Goal: Task Accomplishment & Management: Use online tool/utility

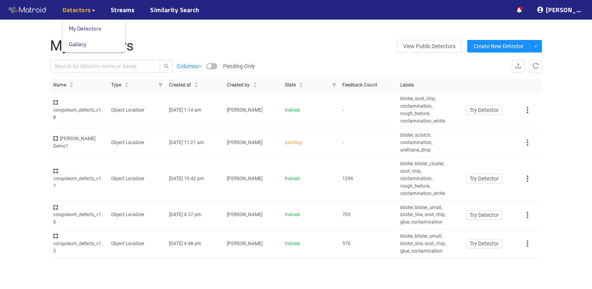
click at [93, 30] on link "My Detectors" at bounding box center [85, 29] width 32 height 16
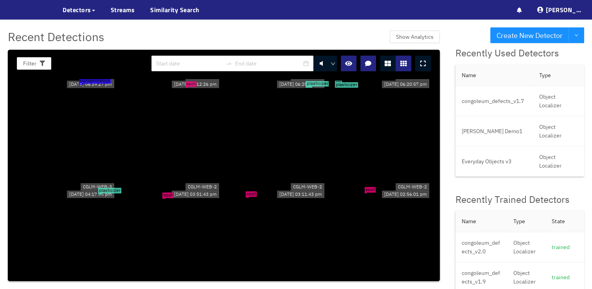
scroll to position [583, 0]
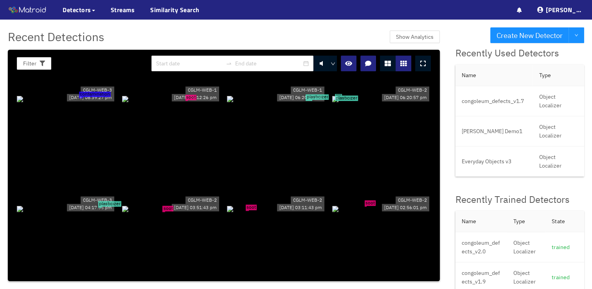
click at [271, 102] on div "plasticizer" at bounding box center [276, 98] width 99 height 9
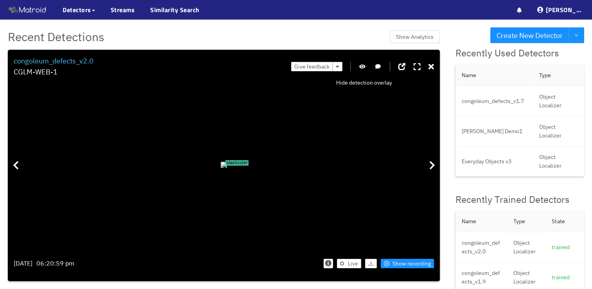
click at [362, 66] on icon "button" at bounding box center [362, 66] width 6 height 5
click at [362, 66] on icon "button" at bounding box center [362, 66] width 7 height 5
click at [432, 169] on icon at bounding box center [432, 164] width 6 height 9
click at [434, 68] on icon at bounding box center [430, 67] width 5 height 8
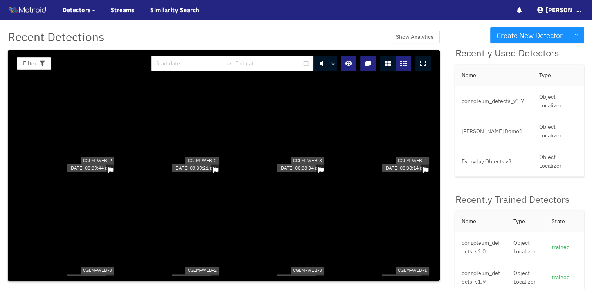
scroll to position [1723, 0]
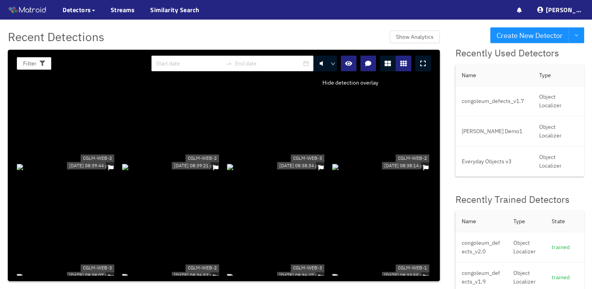
click at [349, 65] on icon "button" at bounding box center [348, 63] width 7 height 6
click at [349, 65] on icon "button" at bounding box center [348, 63] width 8 height 6
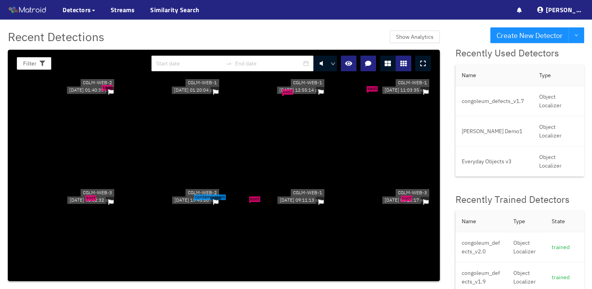
scroll to position [3718, 0]
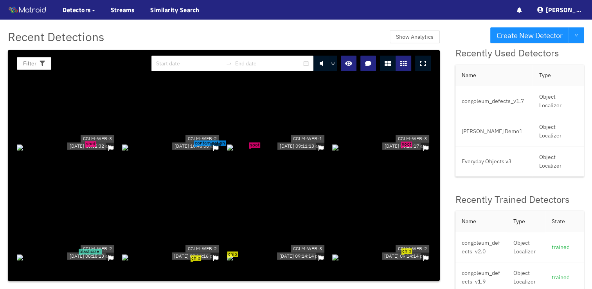
click at [169, 151] on div "contamination" at bounding box center [171, 146] width 99 height 9
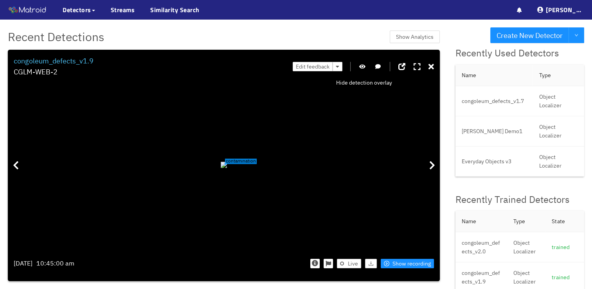
click at [361, 66] on icon "button" at bounding box center [362, 66] width 6 height 5
click at [361, 66] on icon "button" at bounding box center [362, 66] width 7 height 5
click at [434, 68] on icon at bounding box center [430, 67] width 5 height 8
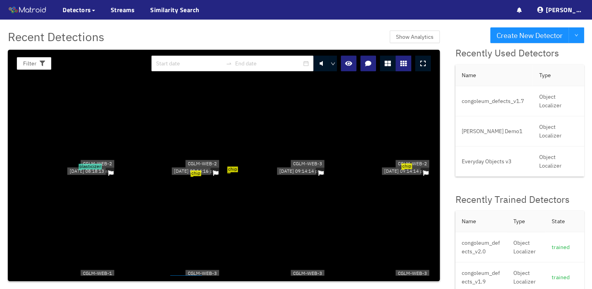
scroll to position [3803, 0]
click at [280, 176] on div "CGLM-WEB-3 [DATE] 09:14:14 pm" at bounding box center [300, 166] width 50 height 19
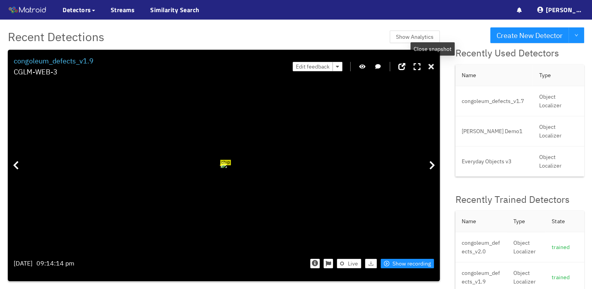
click at [432, 65] on icon at bounding box center [430, 67] width 5 height 8
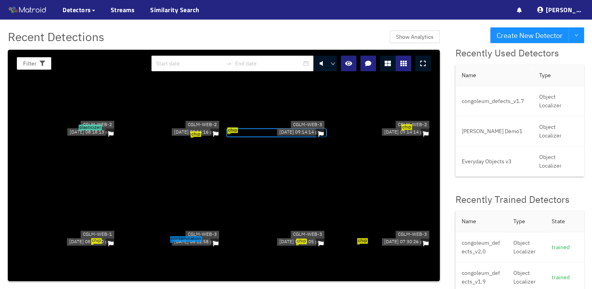
scroll to position [3842, 0]
click at [347, 65] on icon "button" at bounding box center [348, 63] width 7 height 6
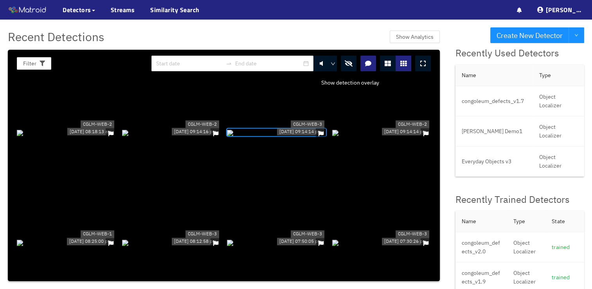
click at [352, 63] on icon "button" at bounding box center [348, 63] width 8 height 6
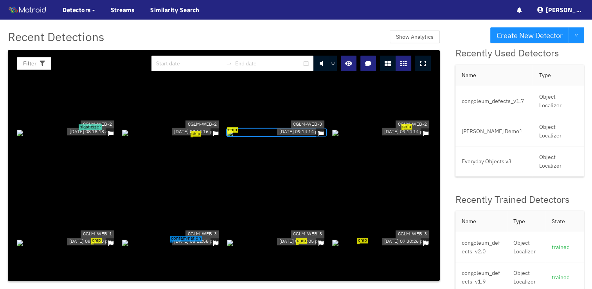
click at [263, 136] on div "chip" at bounding box center [276, 132] width 99 height 9
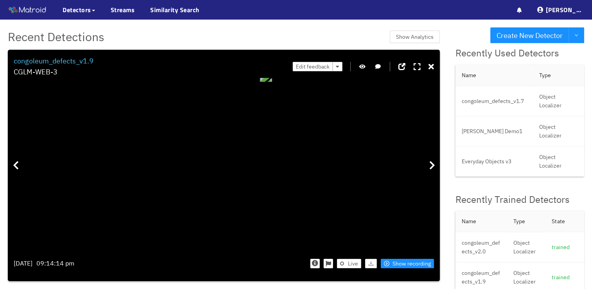
drag, startPoint x: 102, startPoint y: 191, endPoint x: 273, endPoint y: 154, distance: 174.8
click at [272, 82] on div "chip" at bounding box center [266, 76] width 12 height 12
click at [364, 67] on icon "button" at bounding box center [362, 66] width 6 height 5
click at [435, 67] on div "Filter 0 congoleum_defects_v1.9 CGLM-WEB-3 Edit feedback [DATE] 09:14:14 pm Liv…" at bounding box center [224, 165] width 432 height 231
click at [433, 65] on icon at bounding box center [430, 67] width 5 height 8
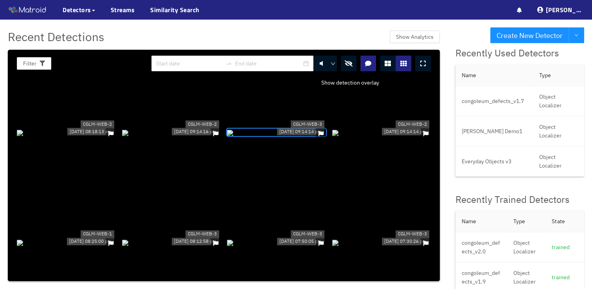
click at [352, 61] on icon "button" at bounding box center [348, 63] width 8 height 6
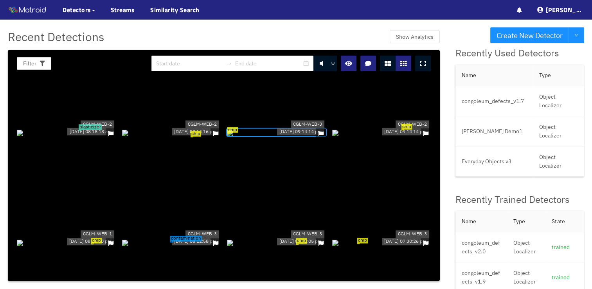
click at [371, 246] on div "chip" at bounding box center [381, 242] width 99 height 9
click at [0, 0] on div at bounding box center [0, 0] width 0 height 0
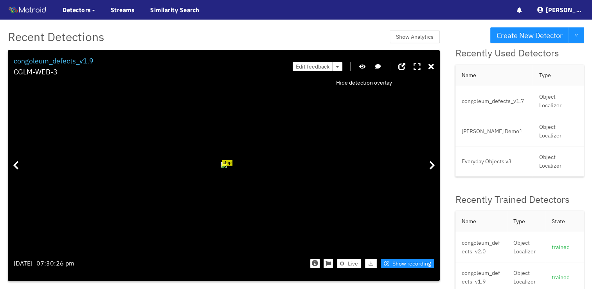
click at [364, 67] on icon "button" at bounding box center [362, 66] width 6 height 5
click at [433, 65] on icon at bounding box center [430, 67] width 5 height 8
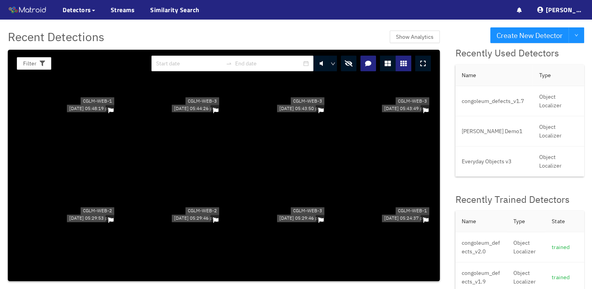
scroll to position [4414, 0]
click at [346, 65] on icon "button" at bounding box center [348, 63] width 8 height 6
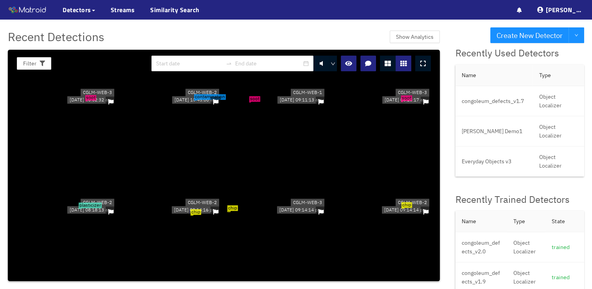
scroll to position [3764, 0]
click at [63, 215] on div "plasticizer" at bounding box center [66, 210] width 99 height 9
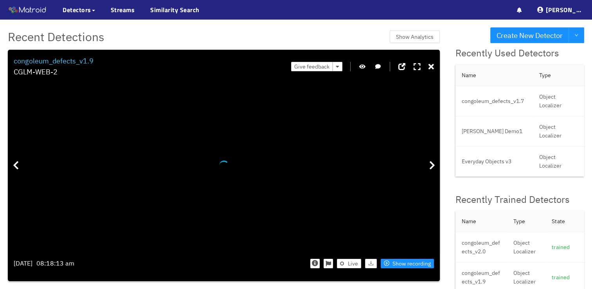
click at [63, 223] on div "congoleum_defects_v1.9 CGLM-WEB-2 Give feedback [DATE] 08:18:13 am Live Show re…" at bounding box center [224, 165] width 420 height 219
click at [364, 66] on icon "button" at bounding box center [362, 66] width 6 height 5
click at [365, 66] on icon "button" at bounding box center [362, 66] width 7 height 5
click at [396, 263] on span "Show recording" at bounding box center [411, 263] width 38 height 9
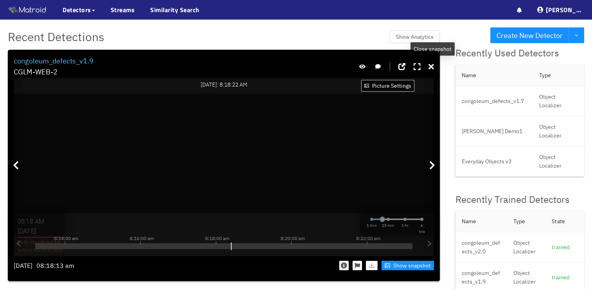
click at [433, 68] on icon at bounding box center [430, 67] width 5 height 8
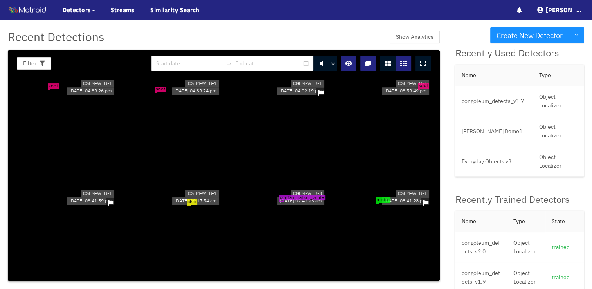
scroll to position [1468, 0]
click at [305, 206] on div "contamination_white" at bounding box center [276, 201] width 99 height 9
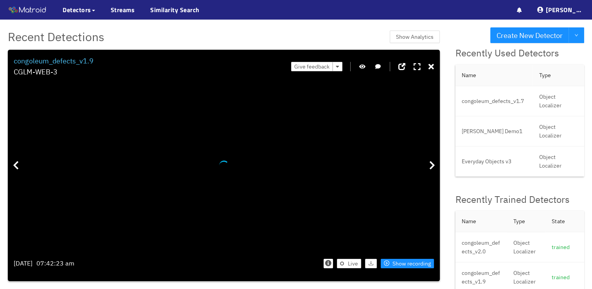
click at [305, 223] on div "congoleum_defects_v1.9 CGLM-WEB-3 Give feedback [DATE] 07:42:23 am Live Show re…" at bounding box center [224, 165] width 420 height 219
click at [365, 68] on icon "button" at bounding box center [362, 66] width 6 height 5
click at [434, 66] on icon at bounding box center [430, 67] width 5 height 8
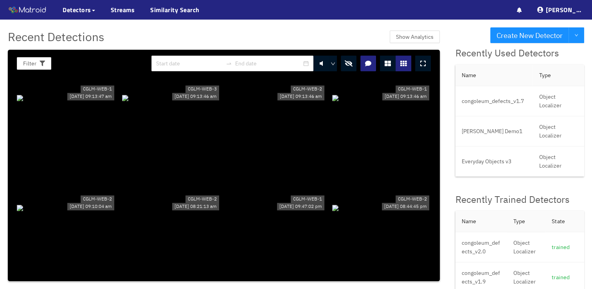
scroll to position [364, 0]
click at [147, 203] on div at bounding box center [171, 207] width 99 height 9
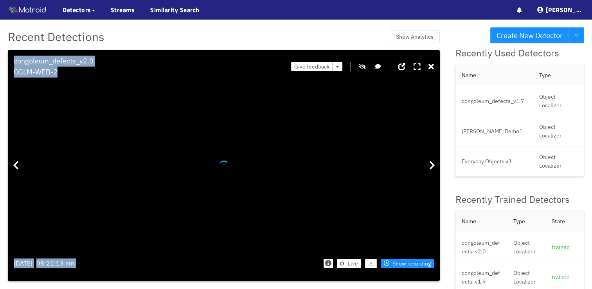
click at [147, 196] on div "congoleum_defects_v2.0 CGLM-WEB-2 Give feedback [DATE] 08:21:13 am Live Show re…" at bounding box center [224, 165] width 420 height 219
drag, startPoint x: 278, startPoint y: 165, endPoint x: 309, endPoint y: 160, distance: 31.7
click at [153, 142] on div at bounding box center [146, 136] width 13 height 13
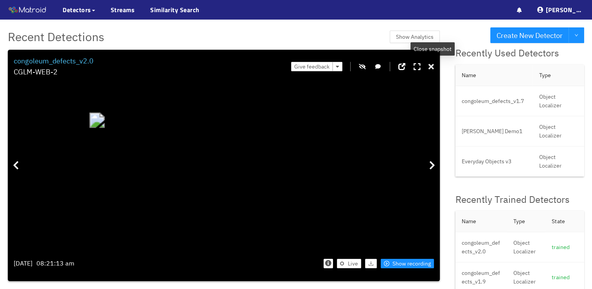
click at [433, 68] on icon at bounding box center [430, 67] width 5 height 8
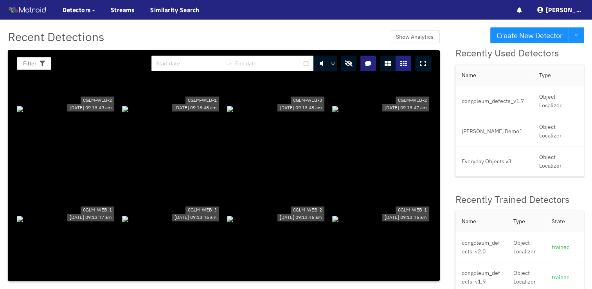
scroll to position [244, 0]
click at [100, 214] on div at bounding box center [66, 218] width 99 height 9
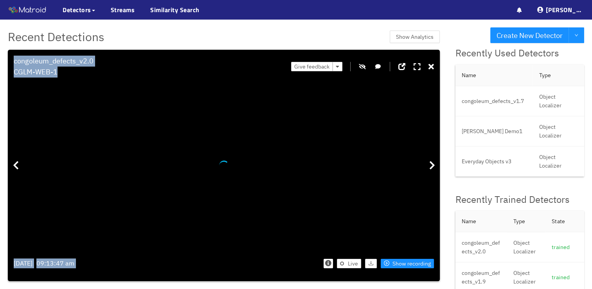
click at [100, 214] on div "congoleum_defects_v2.0 CGLM-WEB-1 Give feedback [DATE] 09:13:47 am Live Show re…" at bounding box center [224, 165] width 420 height 219
